Goal: Transaction & Acquisition: Purchase product/service

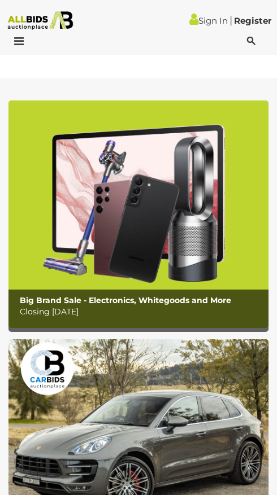
click at [170, 308] on p "Closing Monday 11th August" at bounding box center [141, 312] width 243 height 14
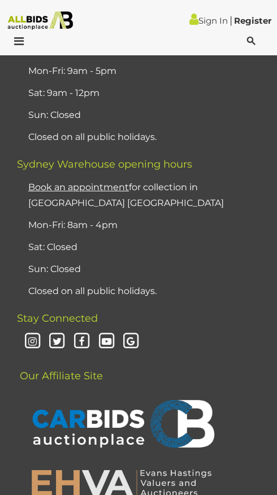
scroll to position [19025, 0]
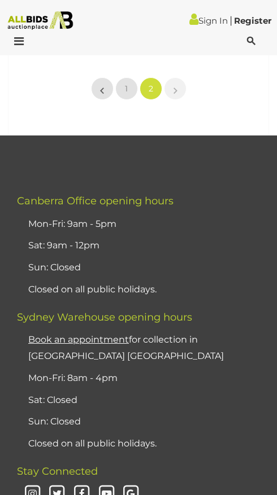
scroll to position [1205, 0]
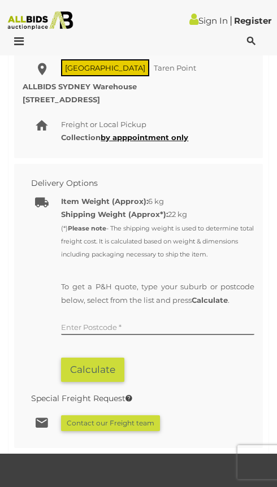
scroll to position [1524, 0]
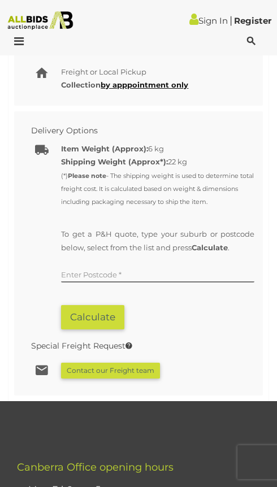
drag, startPoint x: 99, startPoint y: 309, endPoint x: 93, endPoint y: 290, distance: 20.7
click at [97, 295] on div "To get a P&H quote, type your suburb or postcode below, select from the list an…" at bounding box center [157, 278] width 193 height 101
click at [92, 282] on input "text" at bounding box center [157, 273] width 193 height 17
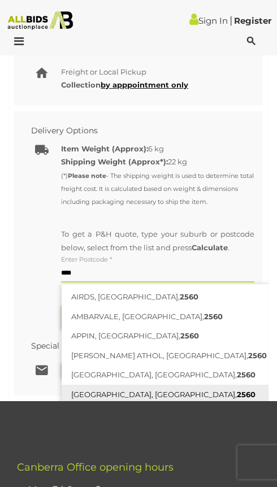
click at [115, 404] on link "CAMPBELLTOWN, NSW, 2560" at bounding box center [195, 394] width 267 height 20
type input "**********"
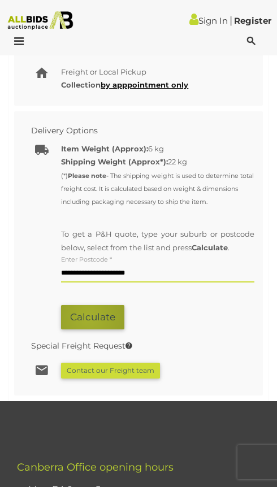
click at [89, 329] on button "Calculate" at bounding box center [92, 317] width 63 height 24
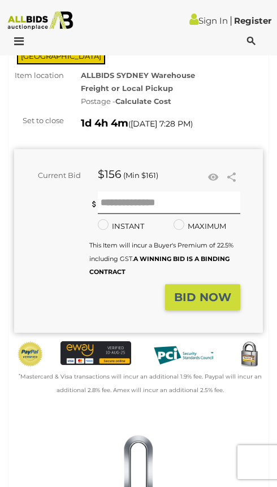
scroll to position [0, 0]
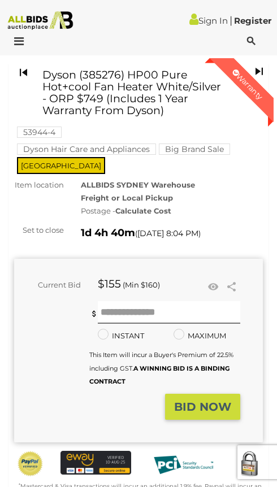
scroll to position [56, 0]
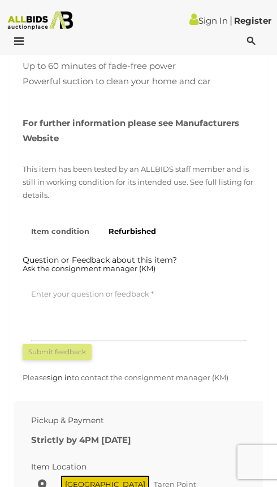
scroll to position [1186, 0]
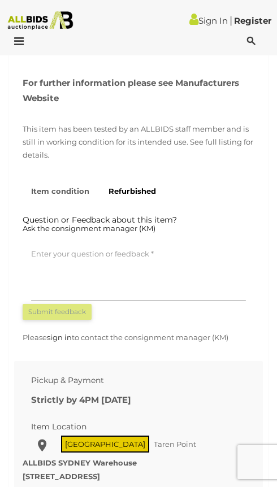
click at [51, 195] on strong "Item condition" at bounding box center [60, 190] width 58 height 9
click at [55, 195] on strong "Item condition" at bounding box center [60, 190] width 58 height 9
click at [144, 195] on strong "Refurbished" at bounding box center [131, 190] width 47 height 9
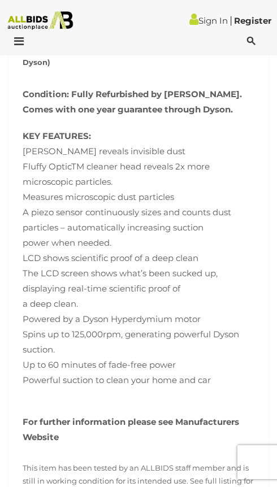
scroll to position [1129, 0]
